Goal: Task Accomplishment & Management: Complete application form

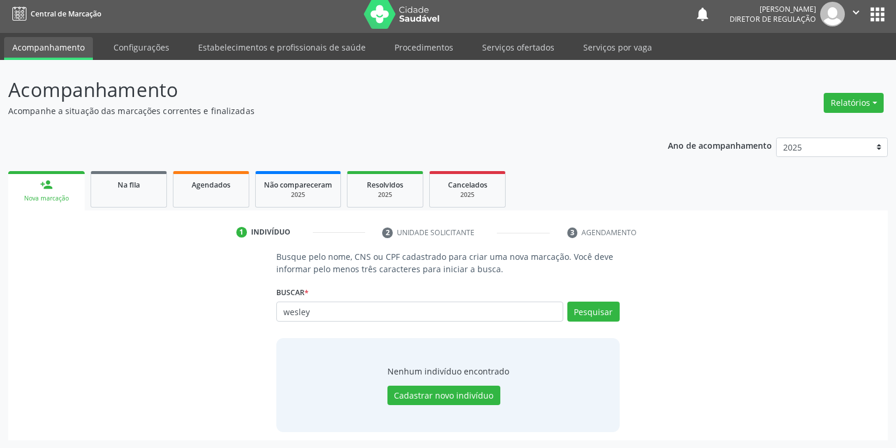
scroll to position [5, 0]
click at [510, 45] on link "Serviços ofertados" at bounding box center [518, 47] width 89 height 21
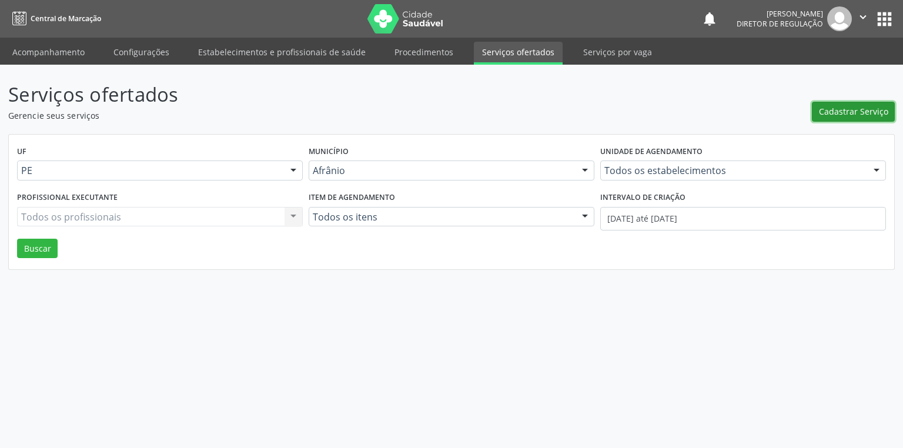
click at [845, 118] on span "Cadastrar Serviço" at bounding box center [853, 111] width 69 height 12
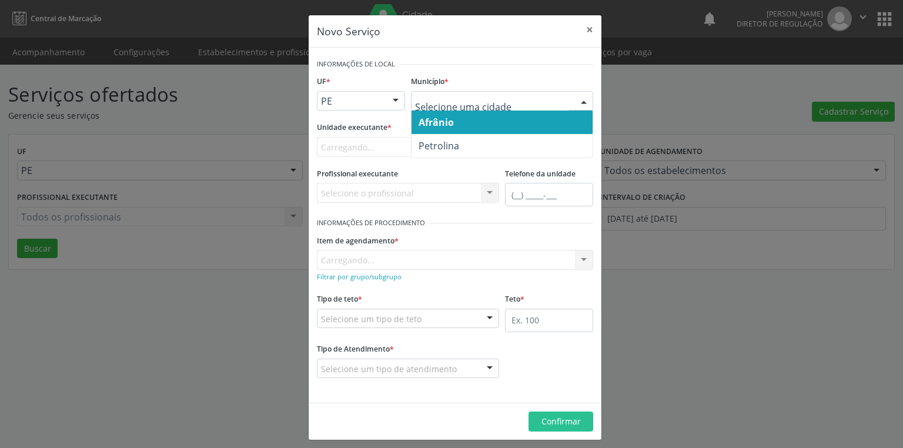
drag, startPoint x: 440, startPoint y: 118, endPoint x: 378, endPoint y: 144, distance: 67.2
click at [440, 118] on span "Afrânio" at bounding box center [436, 122] width 35 height 13
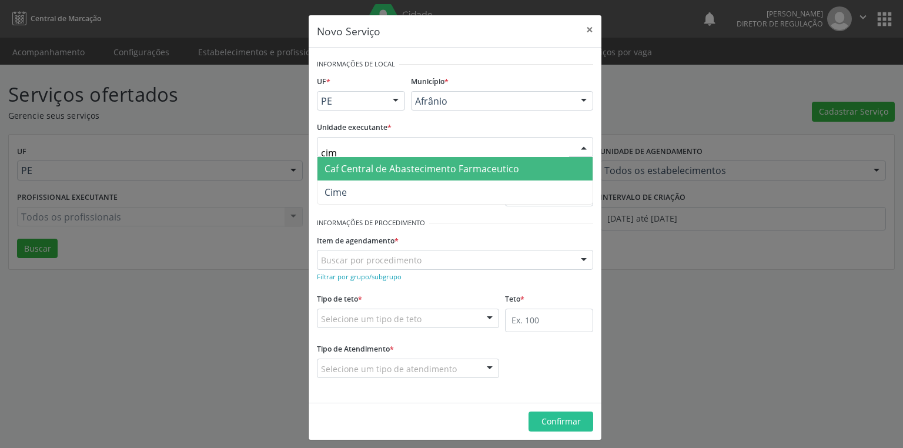
type input "cime"
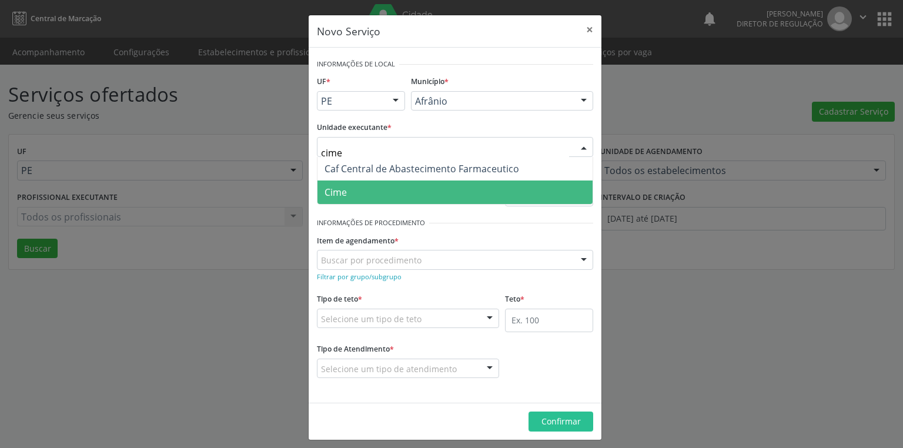
click at [358, 181] on span "Cime" at bounding box center [454, 192] width 275 height 24
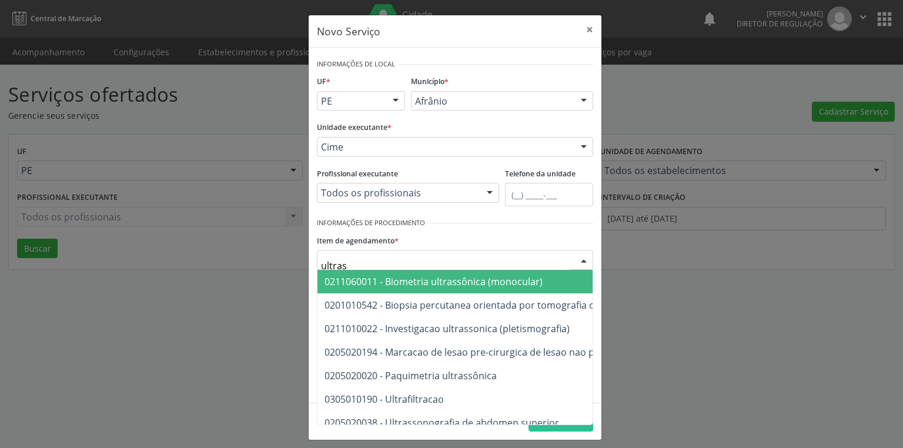
type input "ultrass"
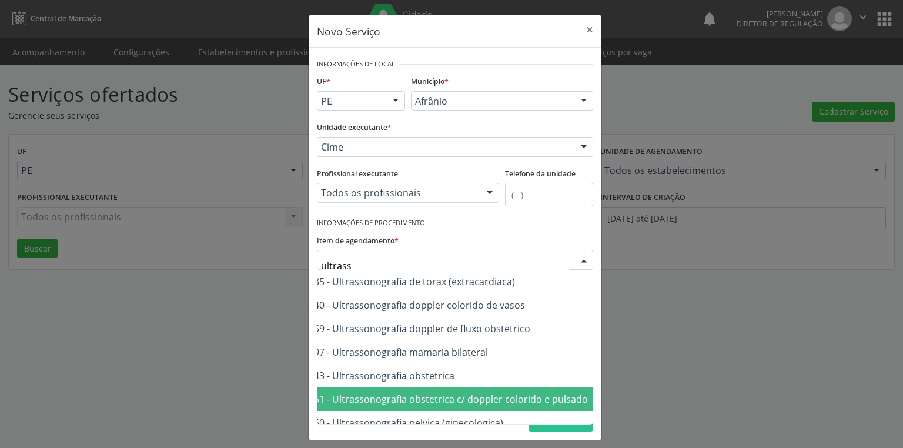
scroll to position [329, 56]
click at [503, 393] on span "0205020151 - Ultrassonografia obstetrica c/ doppler colorido e pulsado" at bounding box center [426, 399] width 316 height 13
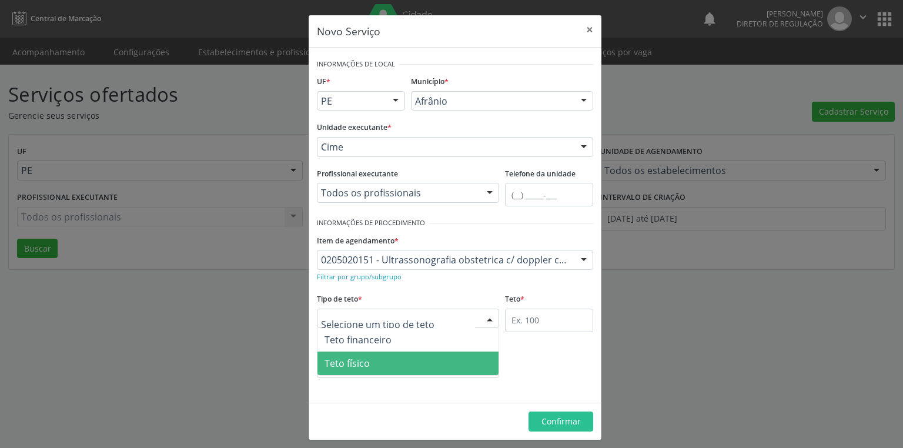
drag, startPoint x: 373, startPoint y: 358, endPoint x: 396, endPoint y: 357, distance: 22.9
click at [374, 359] on span "Teto físico" at bounding box center [407, 364] width 181 height 24
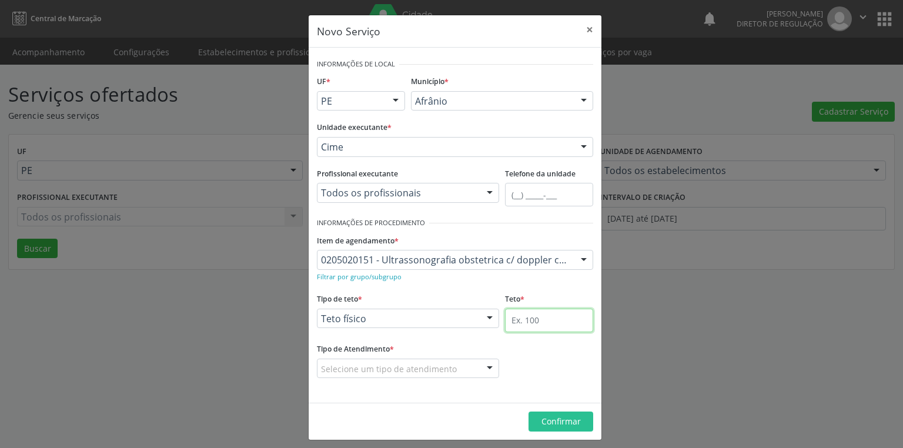
click at [510, 323] on input "text" at bounding box center [549, 321] width 88 height 24
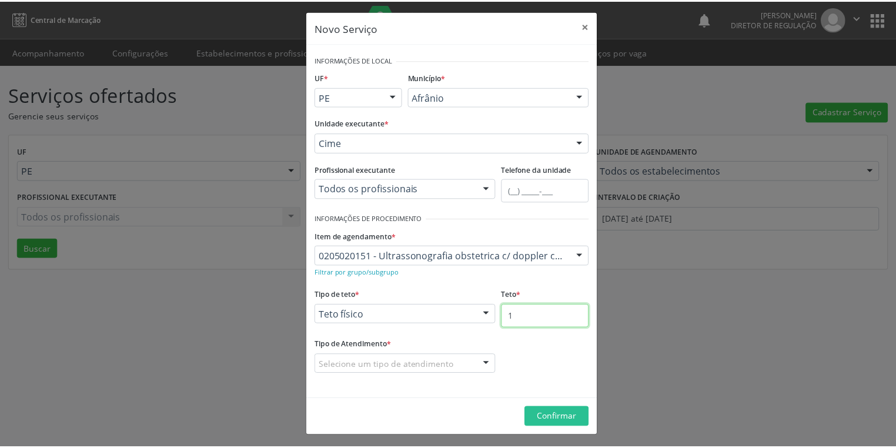
scroll to position [5, 0]
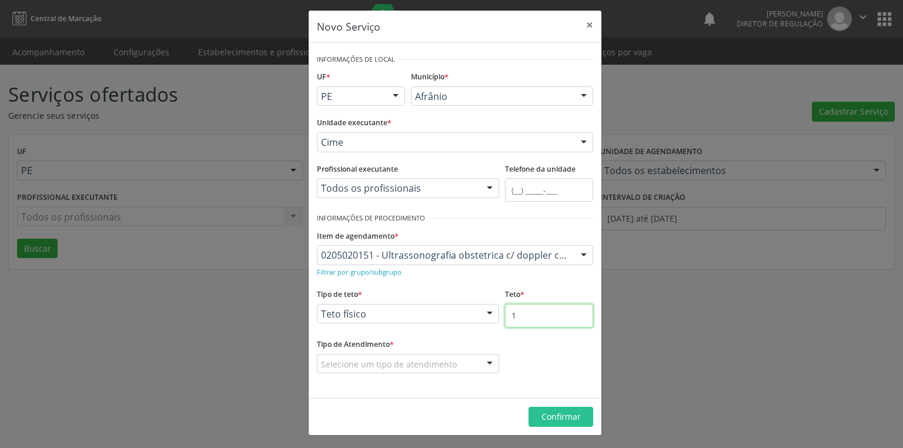
type input "1"
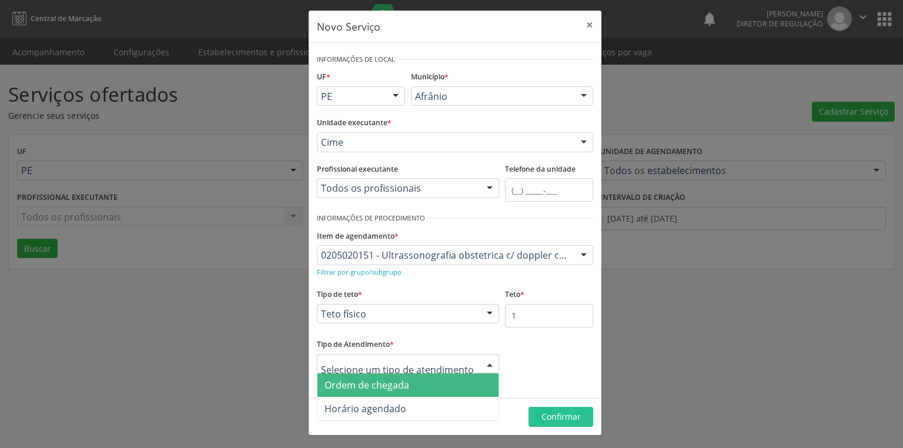
click at [350, 386] on span "Ordem de chegada" at bounding box center [366, 385] width 85 height 13
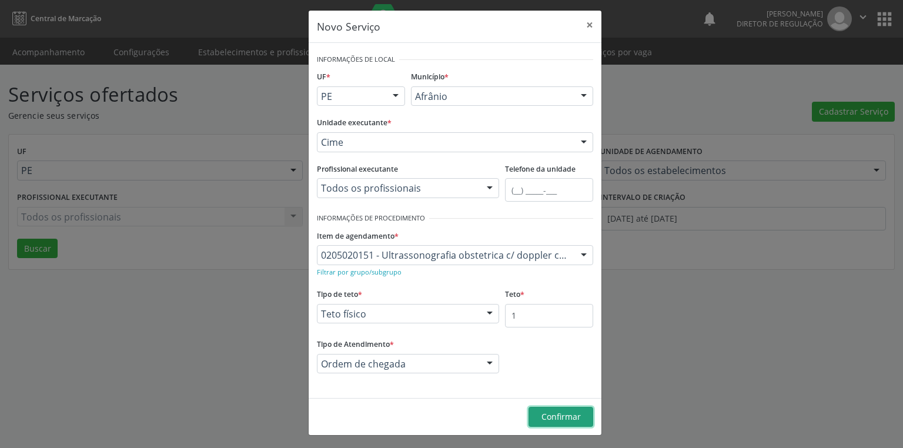
click at [541, 413] on span "Confirmar" at bounding box center [560, 416] width 39 height 11
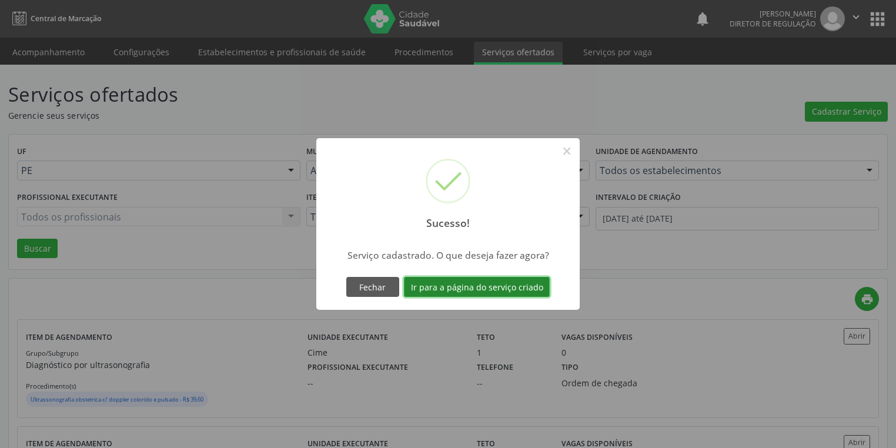
click at [456, 288] on button "Ir para a página do serviço criado" at bounding box center [477, 287] width 146 height 20
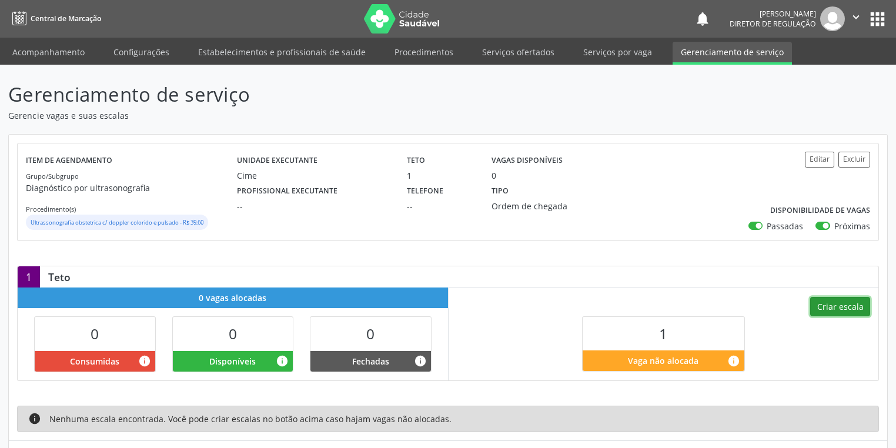
click at [842, 310] on button "Criar escala" at bounding box center [840, 307] width 60 height 20
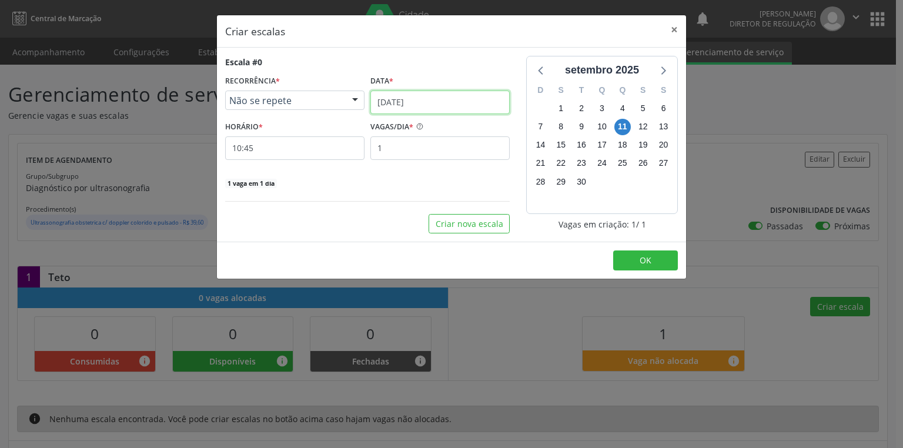
click at [409, 106] on input "[DATE]" at bounding box center [439, 103] width 139 height 24
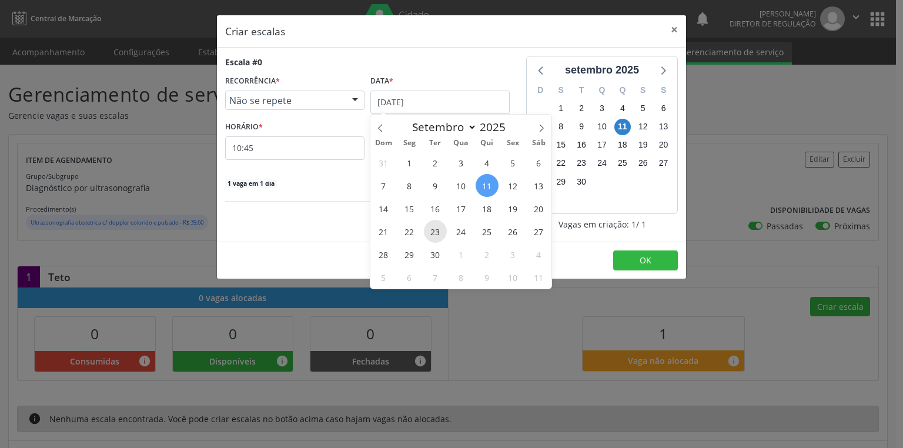
click at [436, 234] on span "23" at bounding box center [435, 231] width 23 height 23
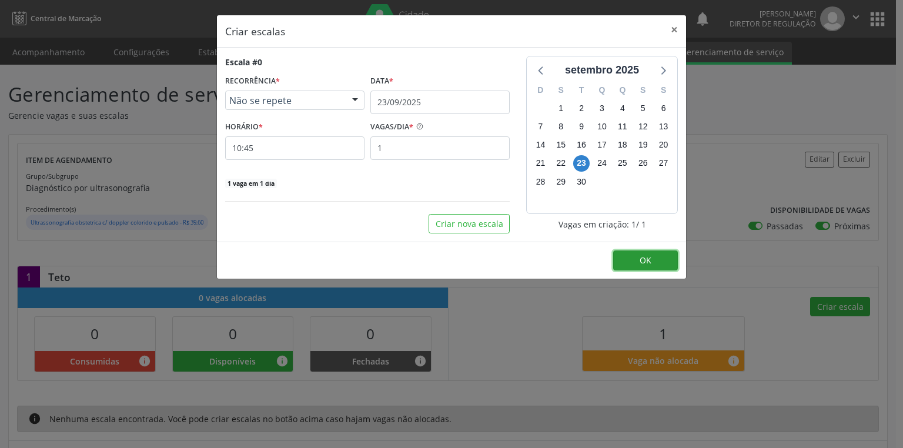
click at [654, 257] on button "OK" at bounding box center [645, 260] width 65 height 20
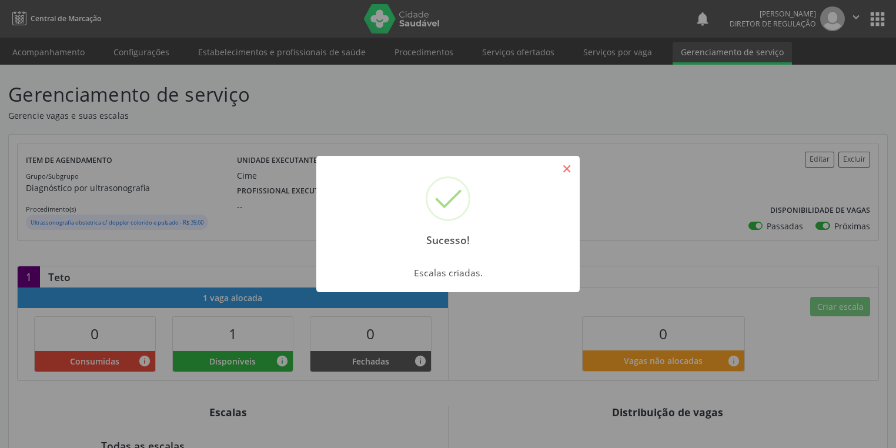
drag, startPoint x: 567, startPoint y: 168, endPoint x: 298, endPoint y: 148, distance: 269.4
click at [567, 168] on button "×" at bounding box center [567, 169] width 20 height 20
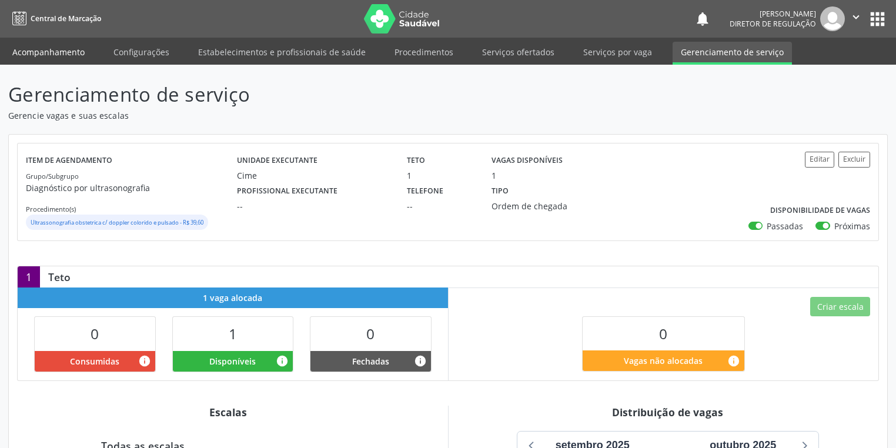
click at [39, 49] on link "Acompanhamento" at bounding box center [48, 52] width 89 height 21
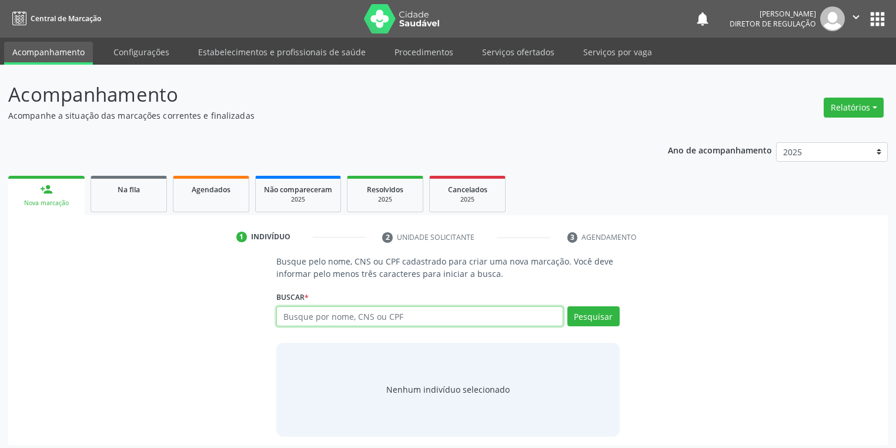
click at [312, 315] on input "text" at bounding box center [419, 316] width 287 height 20
click at [587, 321] on button "Pesquisar" at bounding box center [593, 316] width 52 height 20
click at [362, 317] on input "708204666728242" at bounding box center [419, 316] width 287 height 20
type input "70820466672824"
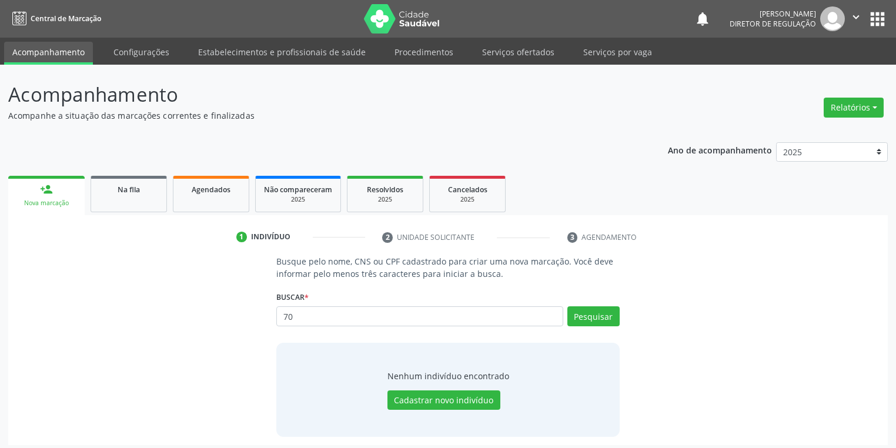
type input "7"
type input "[PERSON_NAME]"
click at [607, 314] on button "Pesquisar" at bounding box center [593, 316] width 52 height 20
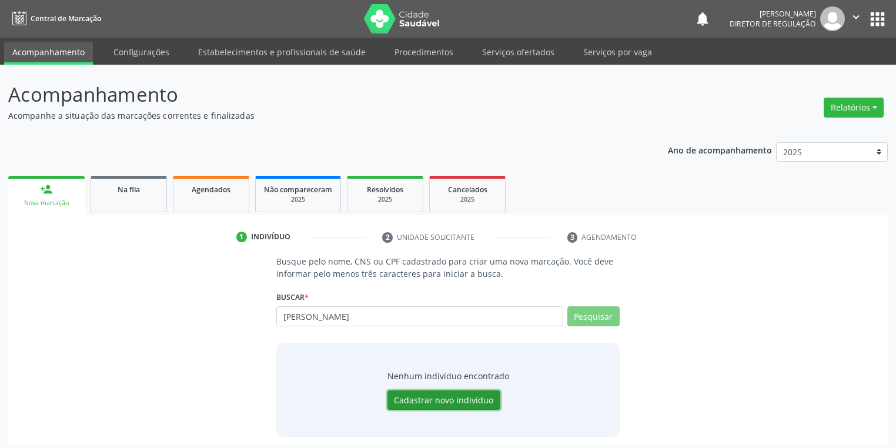
click at [456, 403] on button "Cadastrar novo indivíduo" at bounding box center [443, 400] width 113 height 20
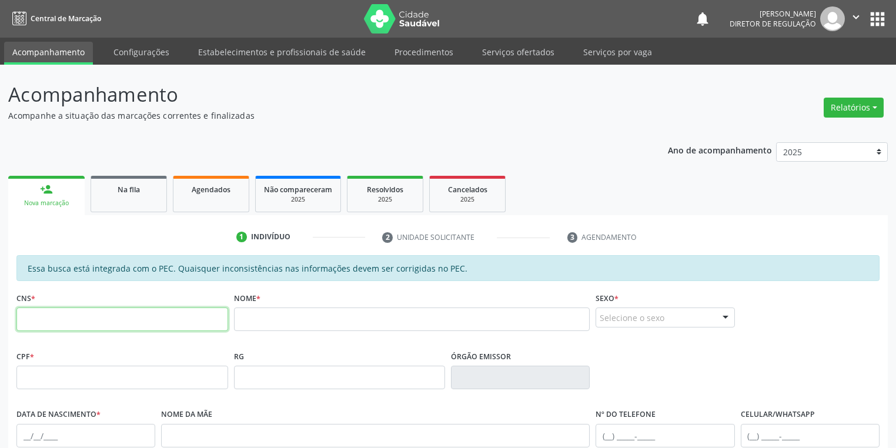
click at [168, 317] on input "text" at bounding box center [122, 319] width 212 height 24
type input "708 2046 6672 8242"
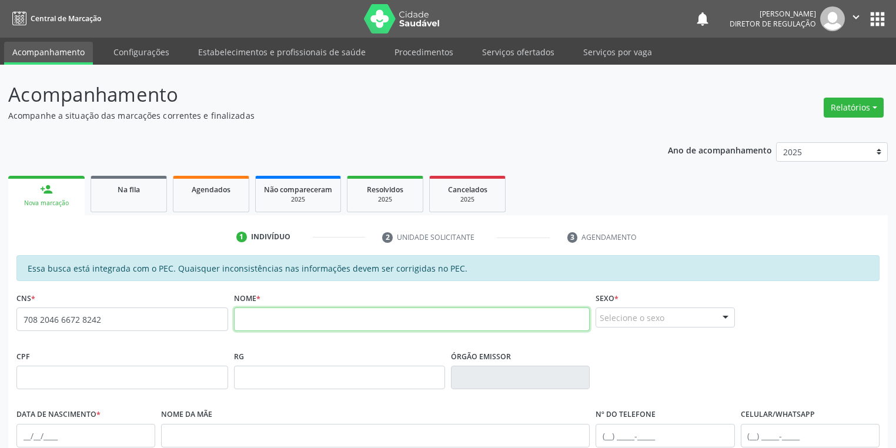
click at [306, 320] on input "text" at bounding box center [412, 319] width 356 height 24
type input "[PERSON_NAME]"
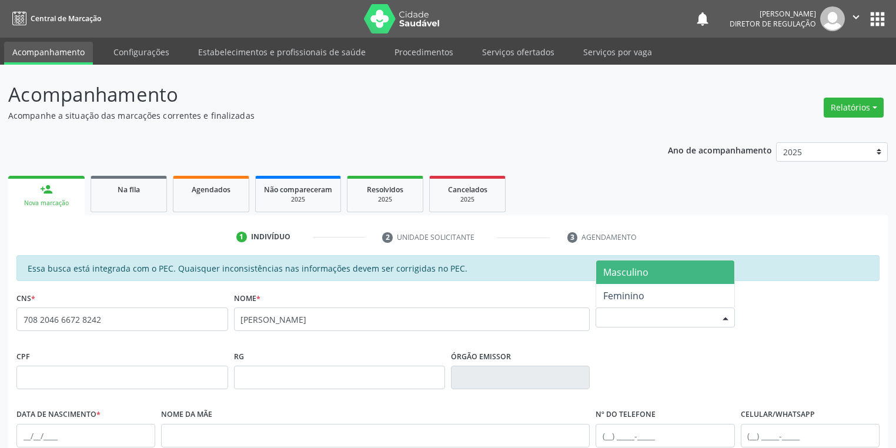
click at [621, 321] on div "Selecione o sexo" at bounding box center [664, 317] width 139 height 20
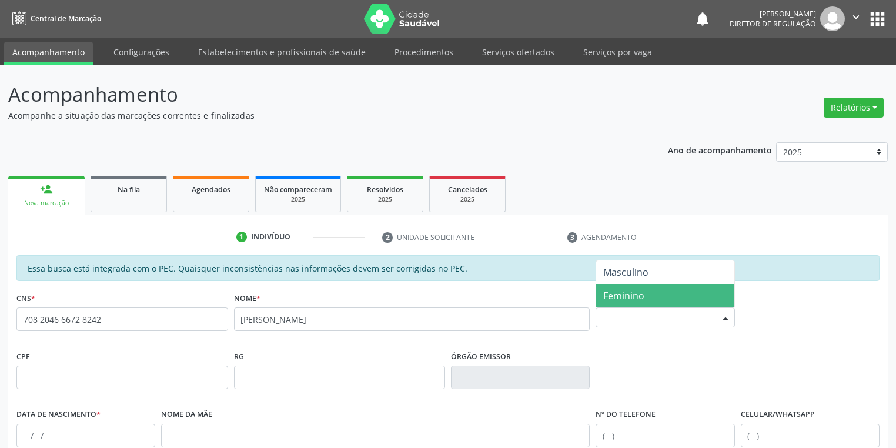
click at [623, 296] on span "Feminino" at bounding box center [623, 295] width 41 height 13
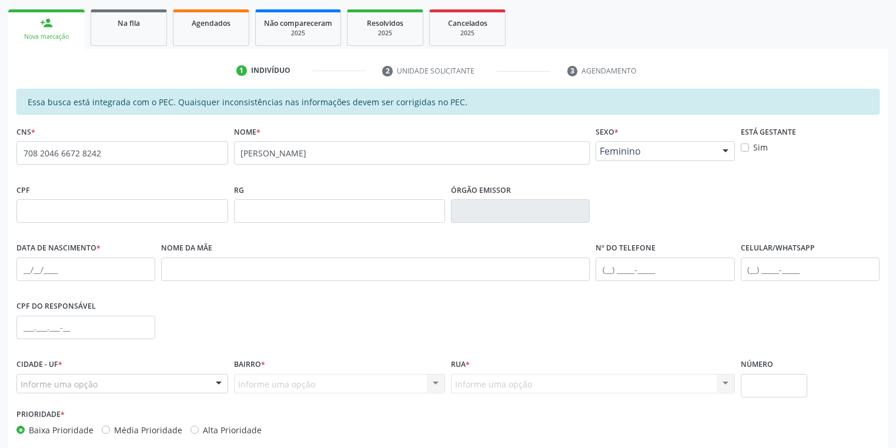
scroll to position [188, 0]
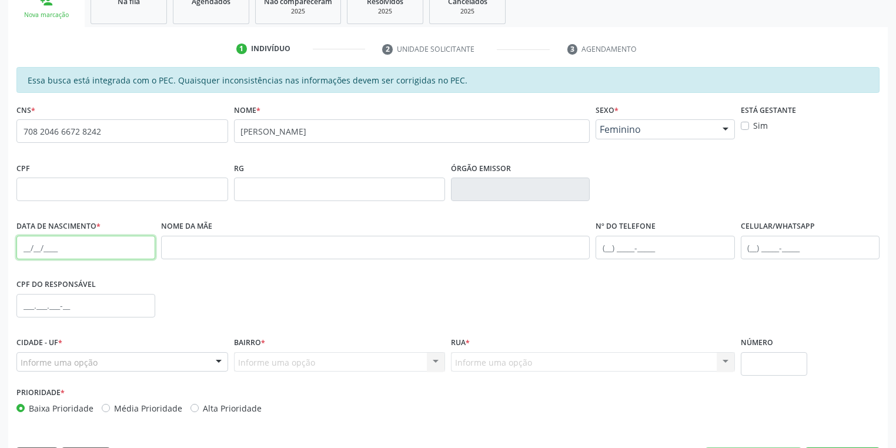
click at [21, 249] on input "text" at bounding box center [85, 248] width 139 height 24
type input "[DATE]"
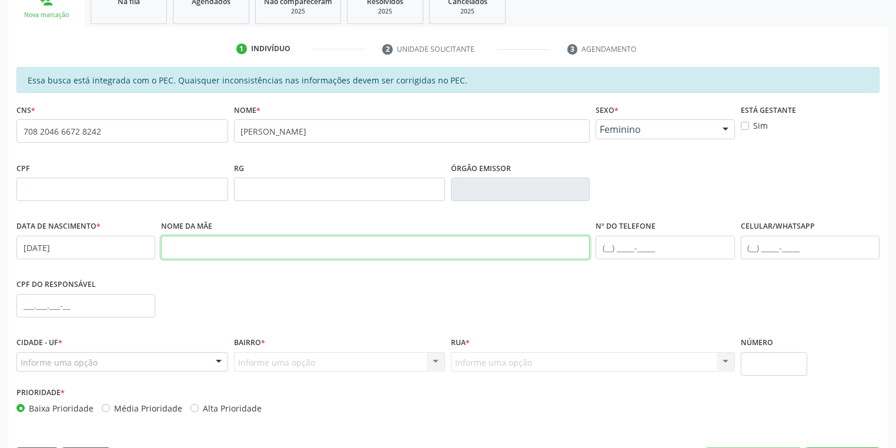
click at [202, 247] on input "text" at bounding box center [375, 248] width 429 height 24
type input "[PERSON_NAME] do [PERSON_NAME]"
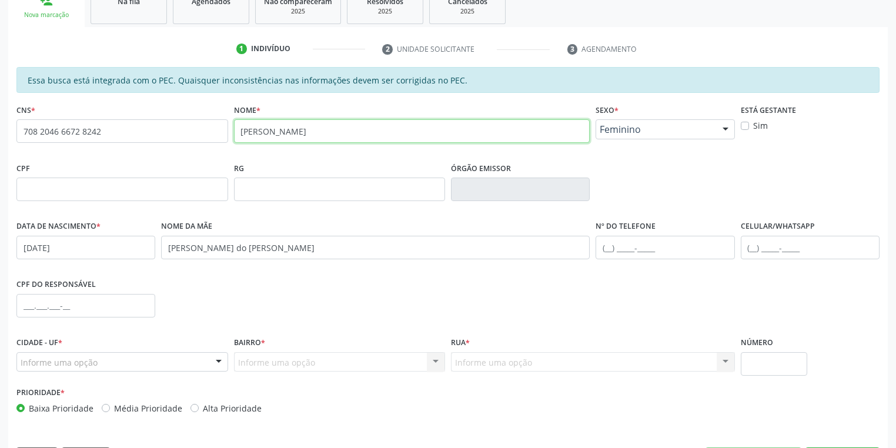
click at [268, 130] on input "[PERSON_NAME]" at bounding box center [412, 131] width 356 height 24
type input "[PERSON_NAME]"
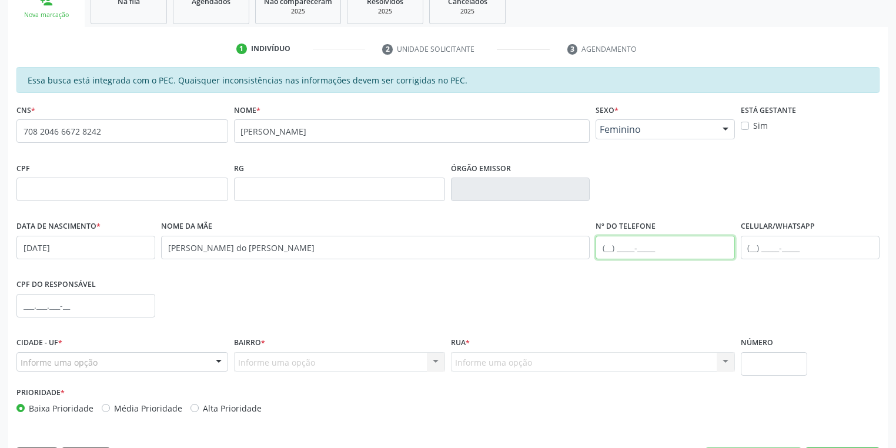
click at [607, 244] on input "text" at bounding box center [664, 248] width 139 height 24
type input "[PHONE_NUMBER]"
click at [103, 360] on div "Informe uma opção" at bounding box center [122, 362] width 212 height 20
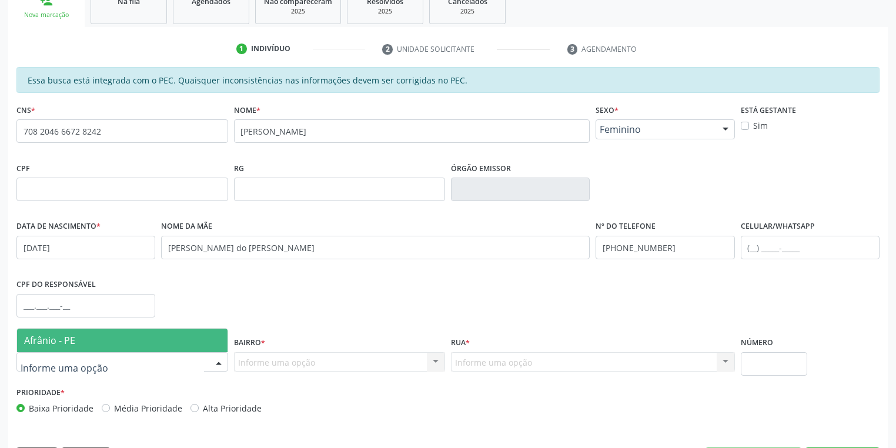
click at [92, 342] on span "Afrânio - PE" at bounding box center [122, 341] width 210 height 24
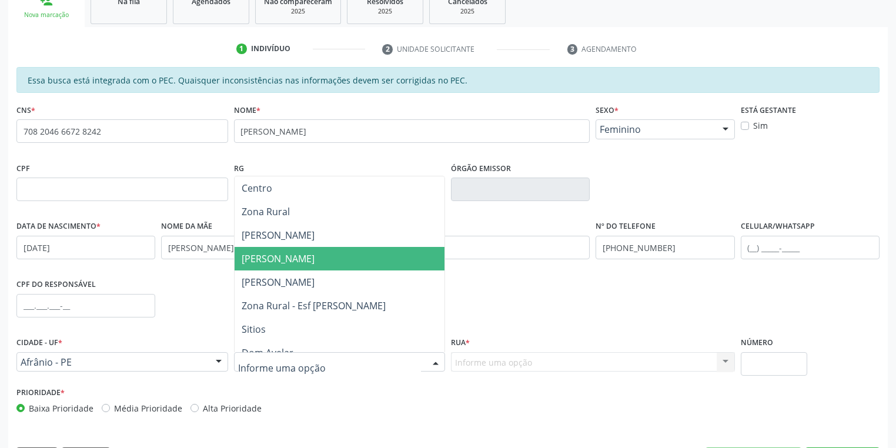
click at [273, 257] on span "[PERSON_NAME]" at bounding box center [278, 258] width 73 height 13
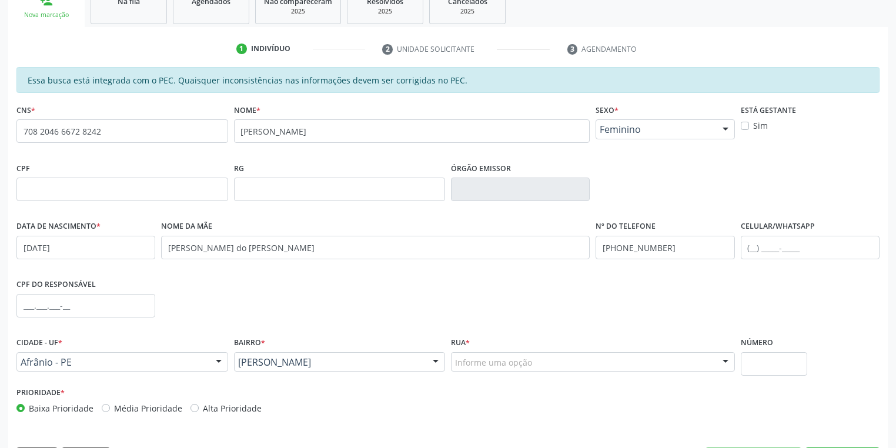
click at [464, 354] on div "Informe uma opção" at bounding box center [593, 362] width 284 height 20
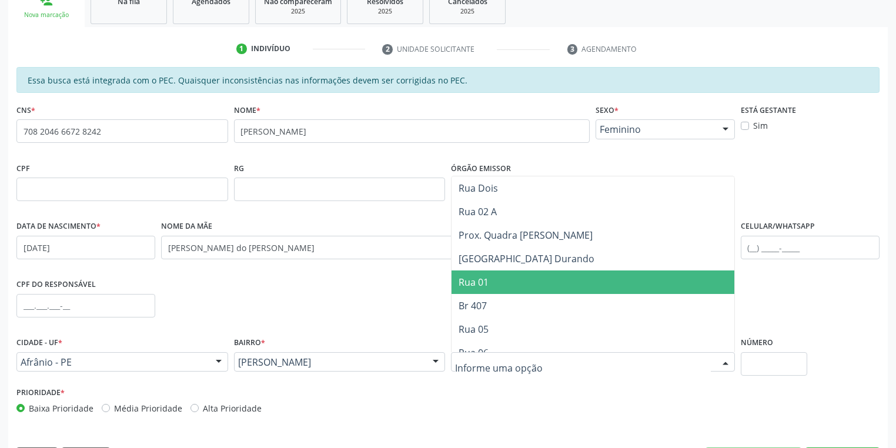
click at [474, 276] on span "Rua 01" at bounding box center [474, 282] width 30 height 13
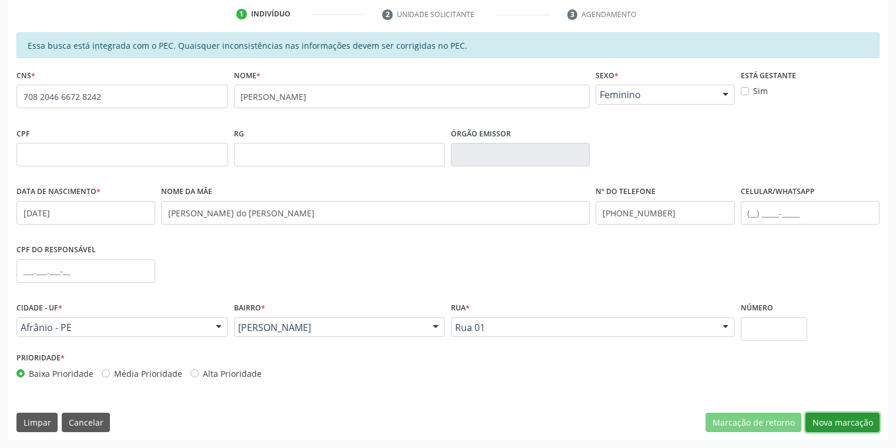
click at [828, 424] on button "Nova marcação" at bounding box center [842, 423] width 74 height 20
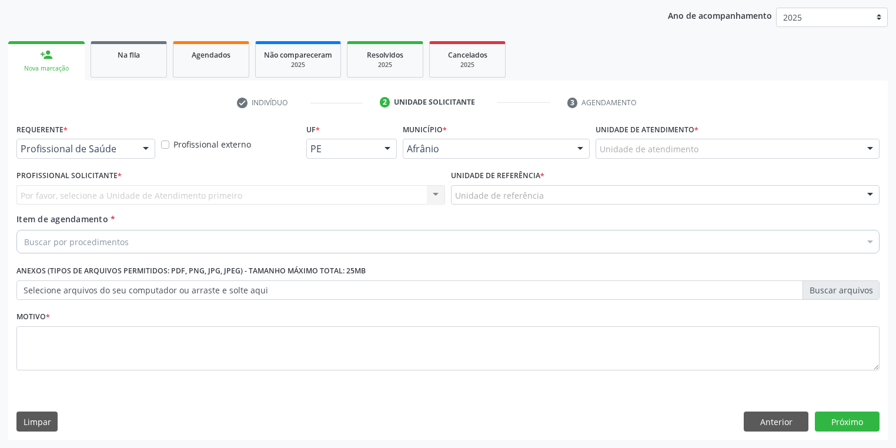
scroll to position [134, 0]
drag, startPoint x: 624, startPoint y: 150, endPoint x: 625, endPoint y: 186, distance: 35.3
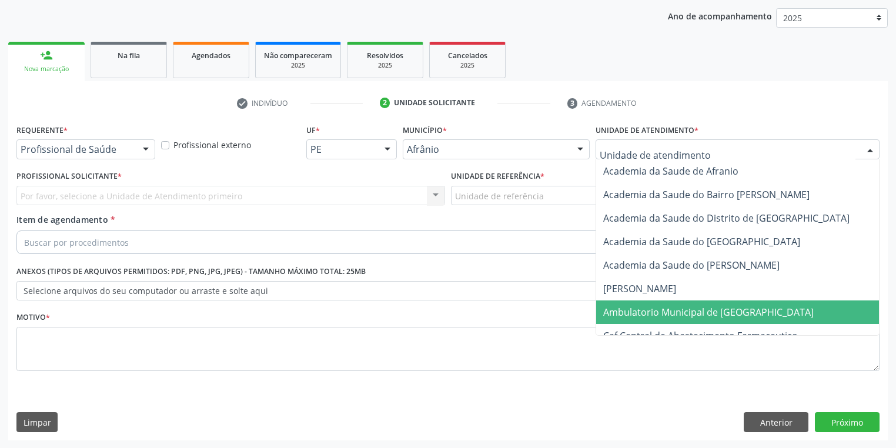
click at [647, 314] on span "Ambulatorio Municipal de [GEOGRAPHIC_DATA]" at bounding box center [708, 312] width 210 height 13
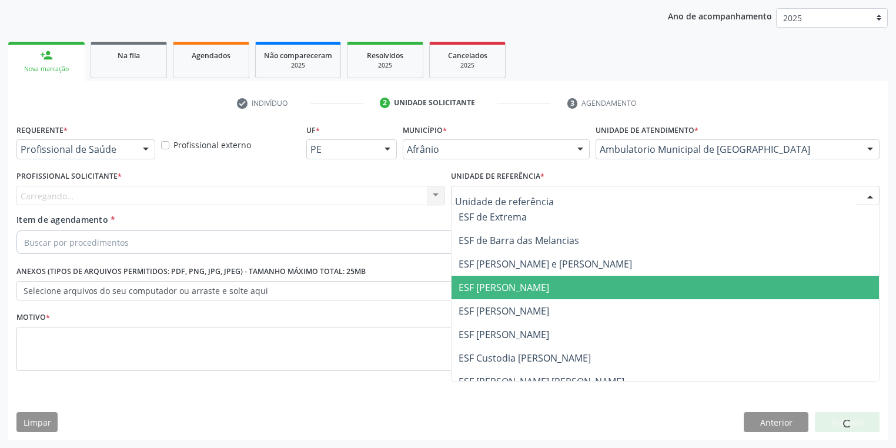
click at [466, 285] on span "ESF [PERSON_NAME]" at bounding box center [504, 287] width 91 height 13
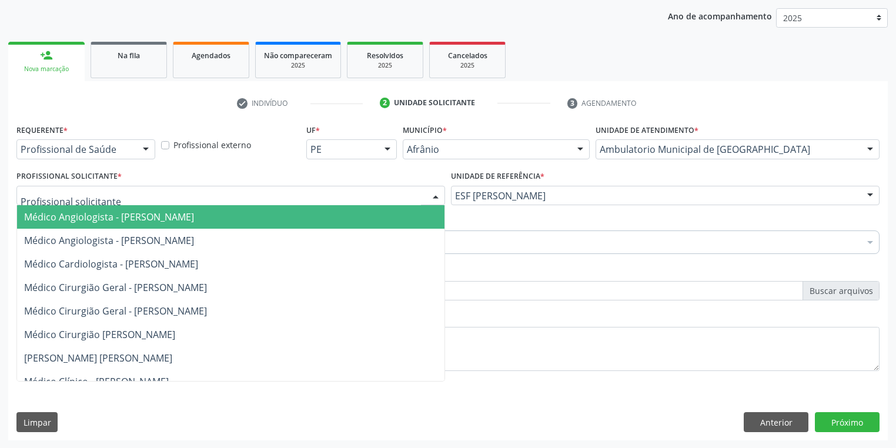
click at [92, 210] on span "Médico Angiologista - [PERSON_NAME]" at bounding box center [109, 216] width 170 height 13
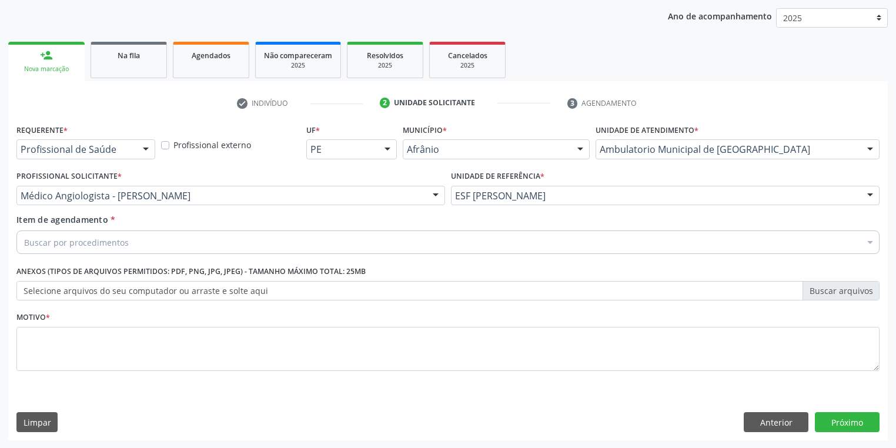
click at [87, 230] on div "Buscar por procedimentos" at bounding box center [447, 242] width 863 height 24
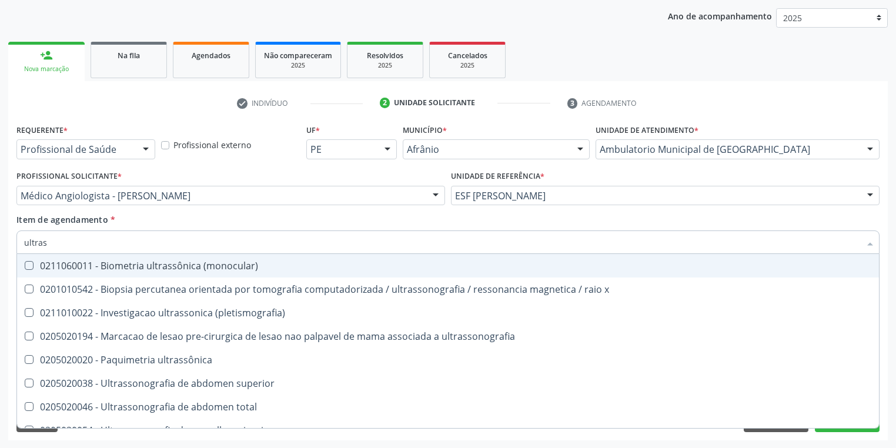
type input "ultrass"
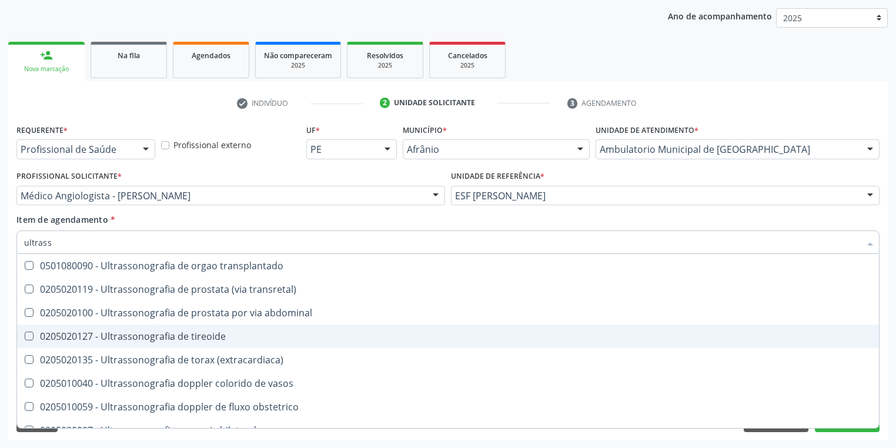
scroll to position [329, 0]
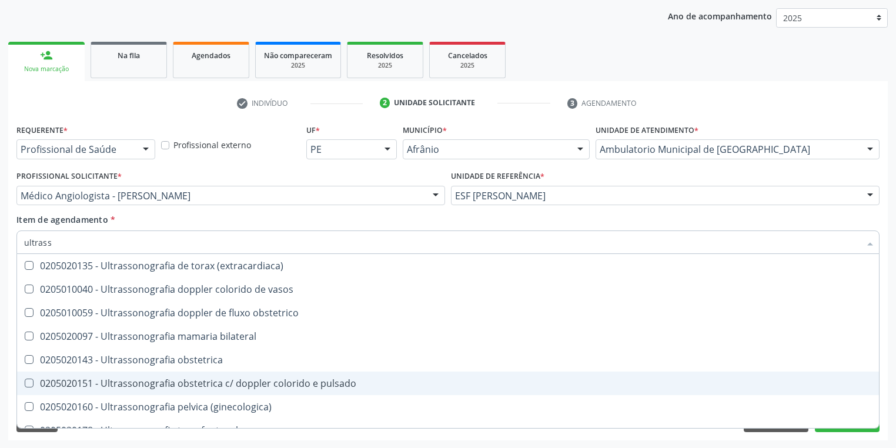
click at [219, 375] on span "0205020151 - Ultrassonografia obstetrica c/ doppler colorido e pulsado" at bounding box center [448, 384] width 862 height 24
checkbox pulsado "true"
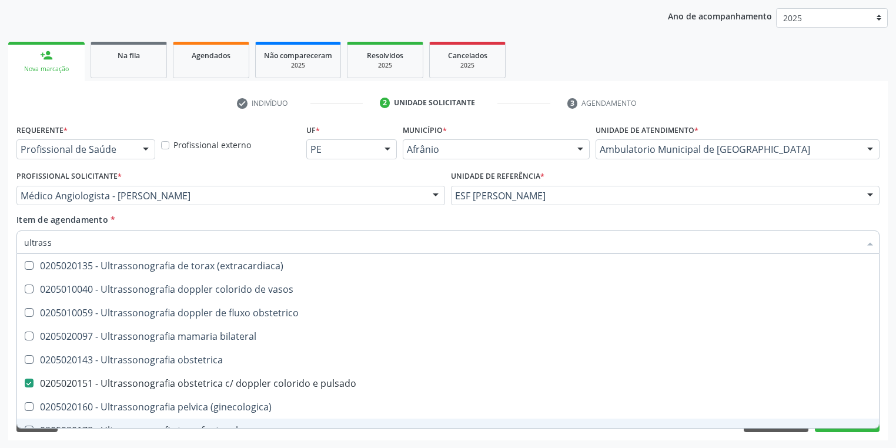
click at [79, 440] on div "Acompanhamento Acompanhe a situação das marcações correntes e finalizadas Relat…" at bounding box center [448, 190] width 896 height 518
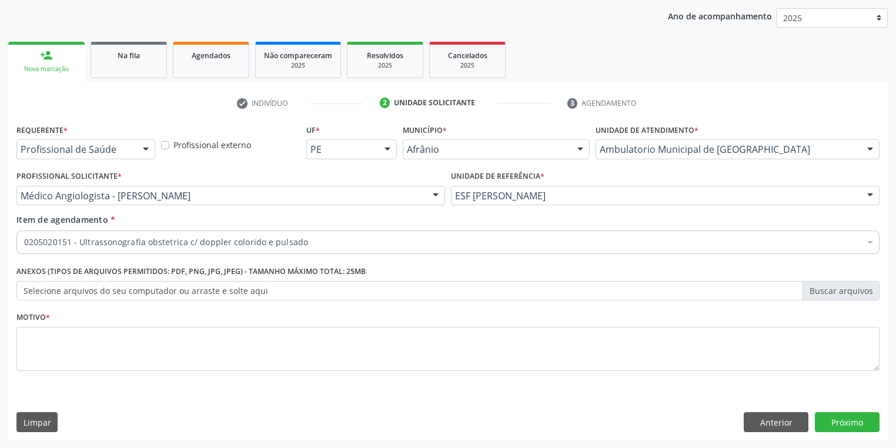
scroll to position [0, 0]
click at [95, 350] on textarea at bounding box center [447, 349] width 863 height 45
type textarea "*"
click at [861, 414] on button "Próximo" at bounding box center [847, 422] width 65 height 20
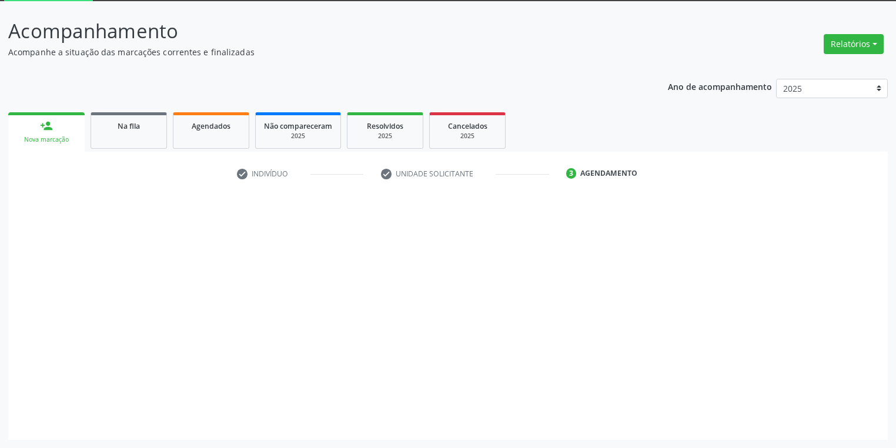
scroll to position [63, 0]
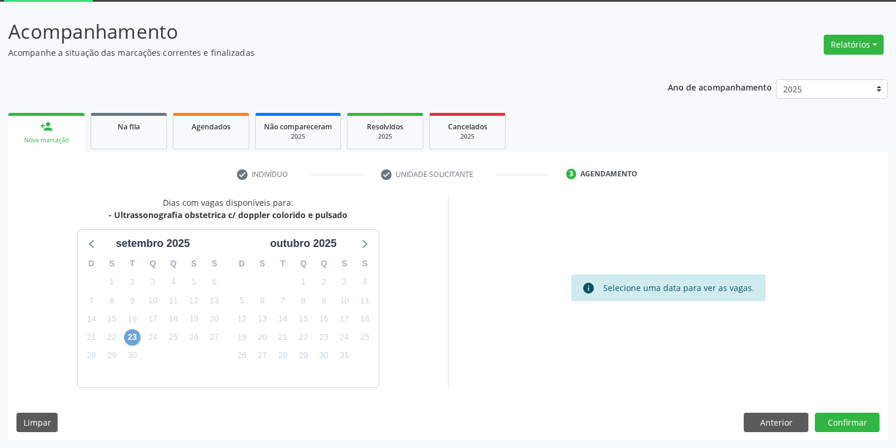
click at [129, 337] on span "23" at bounding box center [132, 337] width 16 height 16
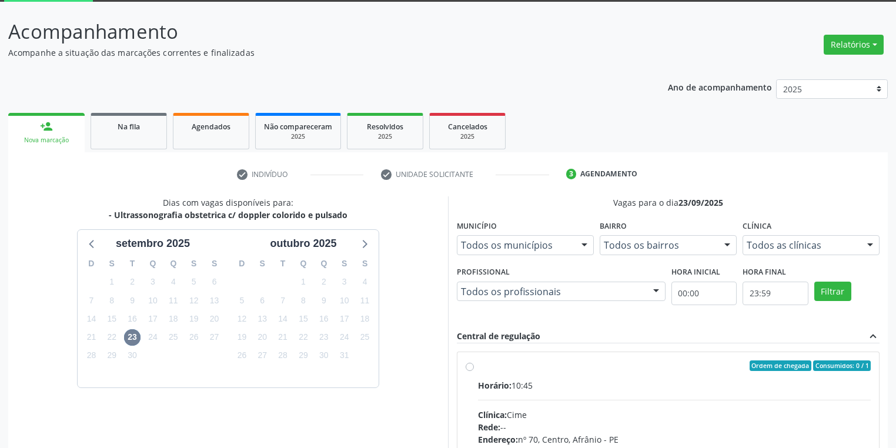
click at [641, 423] on div "Rede: --" at bounding box center [674, 427] width 393 height 12
click at [474, 371] on input "Ordem de chegada Consumidos: 0 / 1 Horário: 10:45 Clínica: Cime Rede: -- Endere…" at bounding box center [470, 365] width 8 height 11
radio input "true"
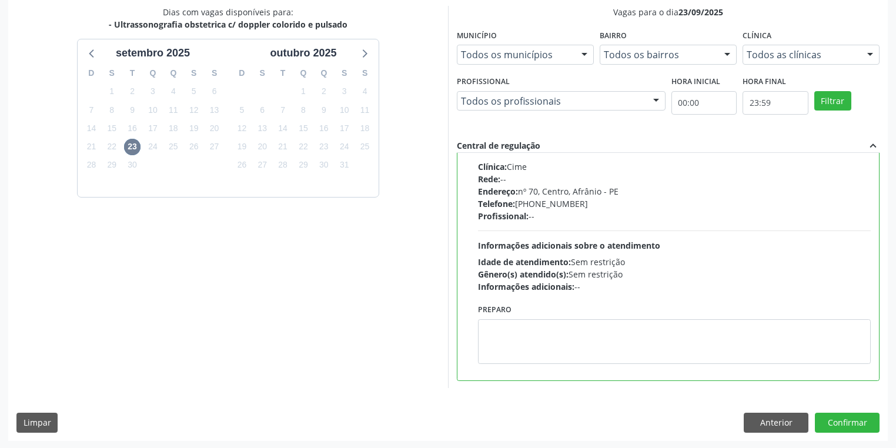
scroll to position [254, 0]
click at [609, 368] on div "Preparo" at bounding box center [674, 335] width 399 height 71
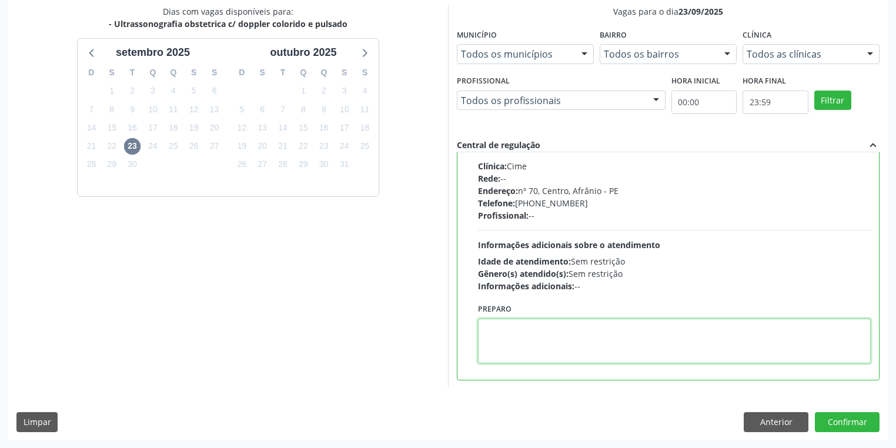
click at [613, 353] on textarea at bounding box center [674, 341] width 393 height 45
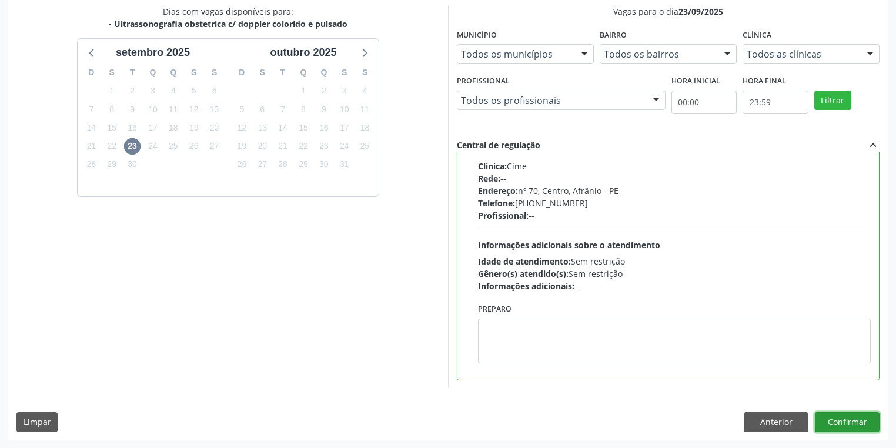
click at [848, 414] on button "Confirmar" at bounding box center [847, 422] width 65 height 20
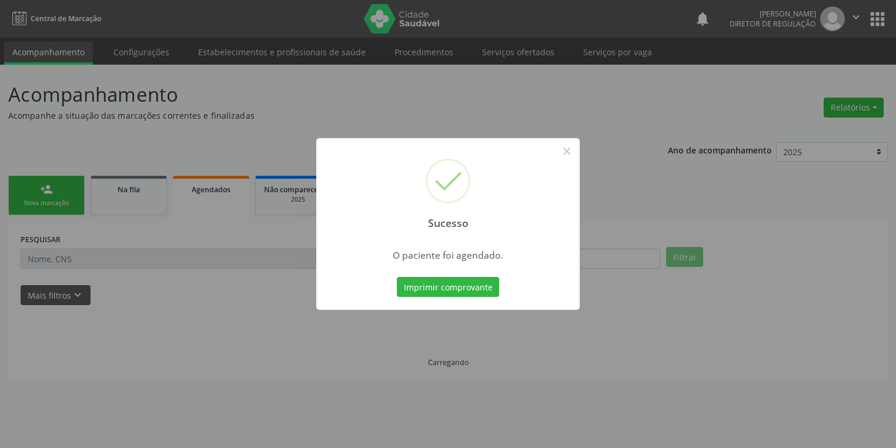
scroll to position [0, 0]
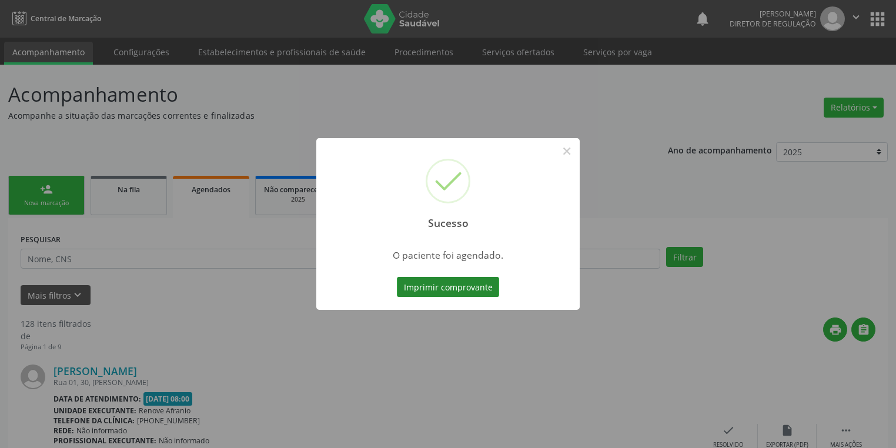
click at [453, 283] on button "Imprimir comprovante" at bounding box center [448, 287] width 102 height 20
